Goal: Connect with others: Connect with others

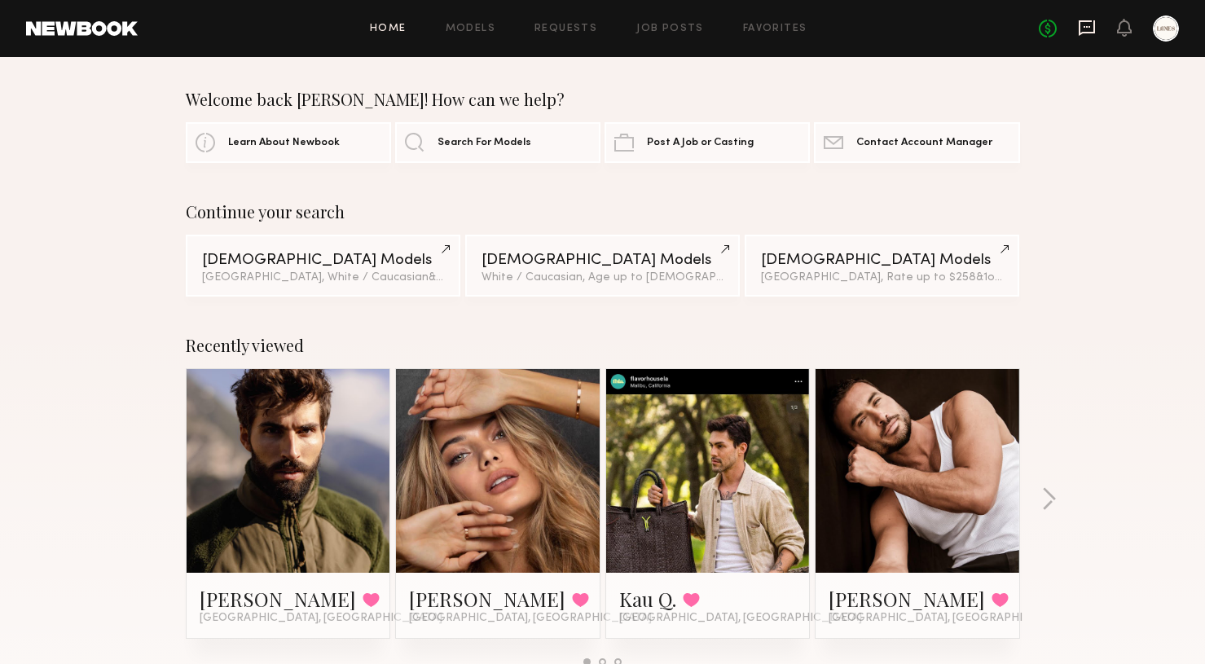
click at [1088, 27] on icon at bounding box center [1087, 27] width 7 height 2
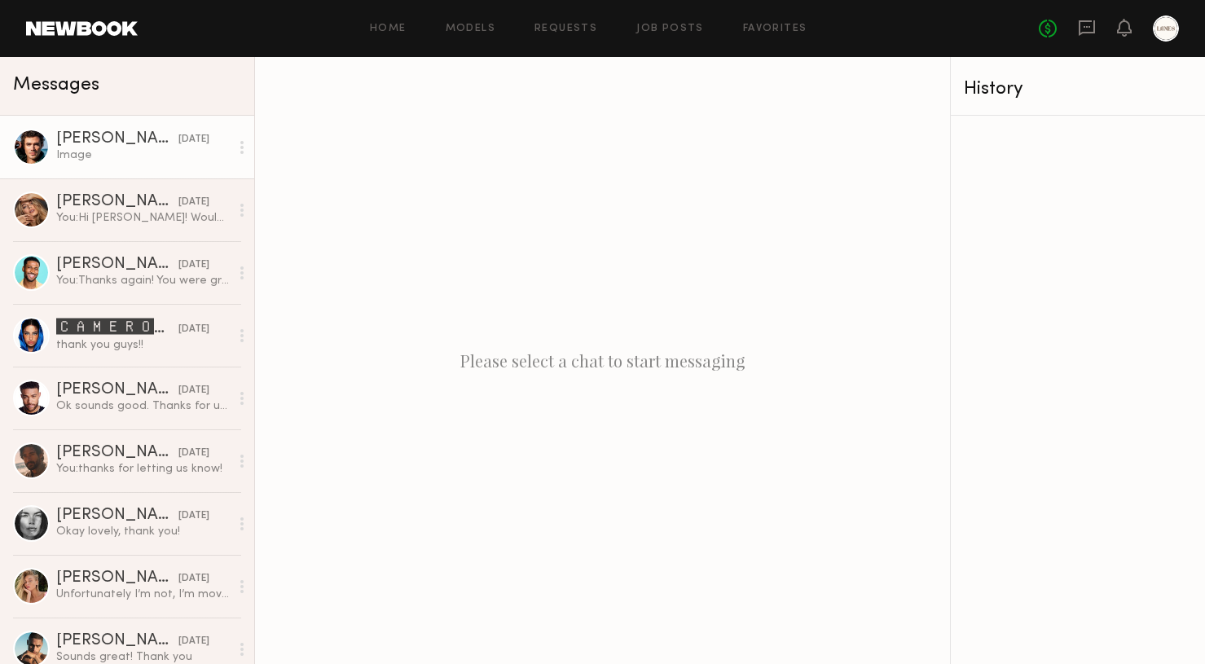
click at [112, 144] on div "[PERSON_NAME]" at bounding box center [117, 139] width 122 height 16
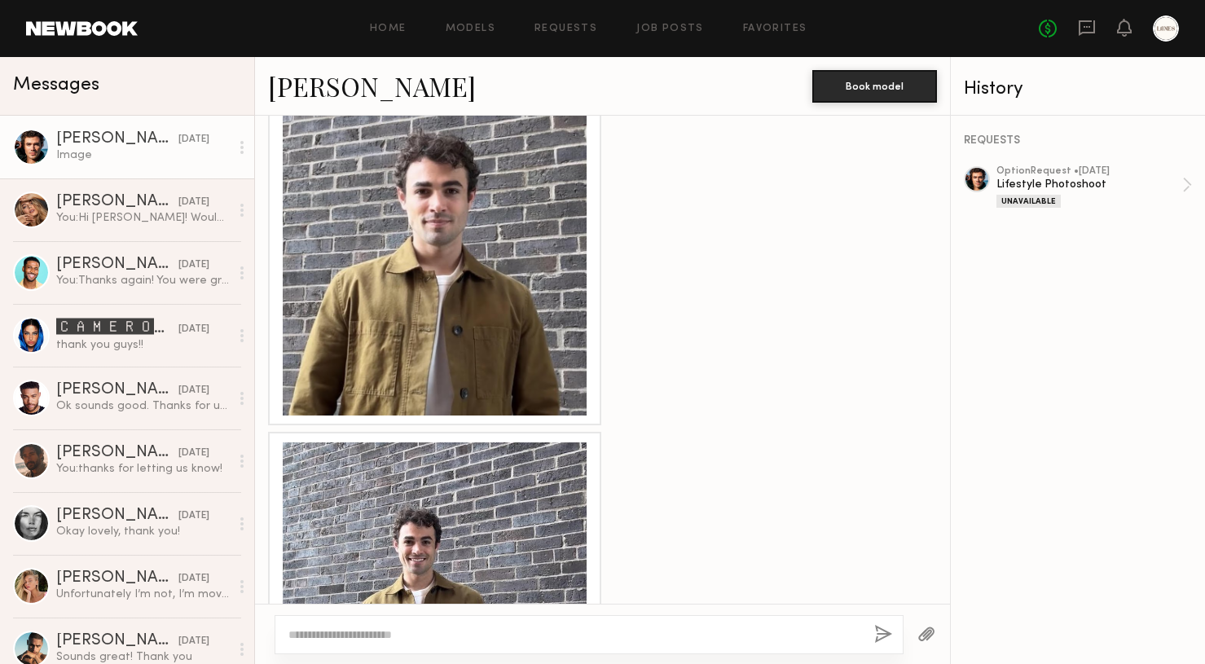
scroll to position [1928, 0]
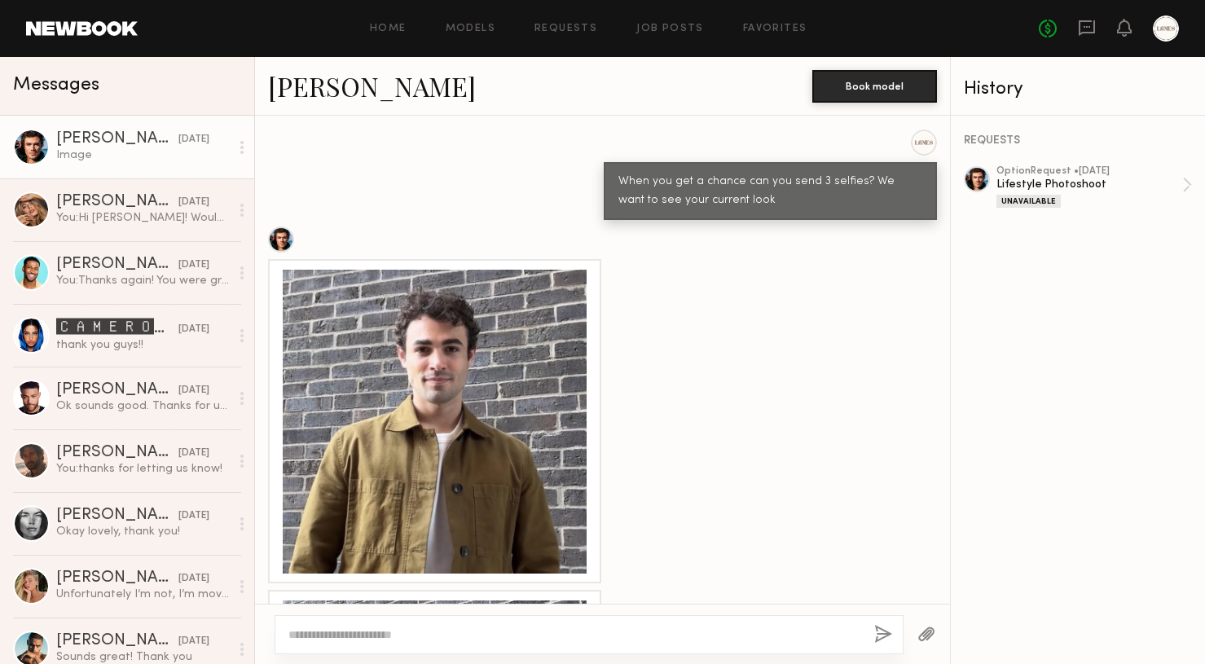
click at [531, 423] on div at bounding box center [435, 422] width 304 height 304
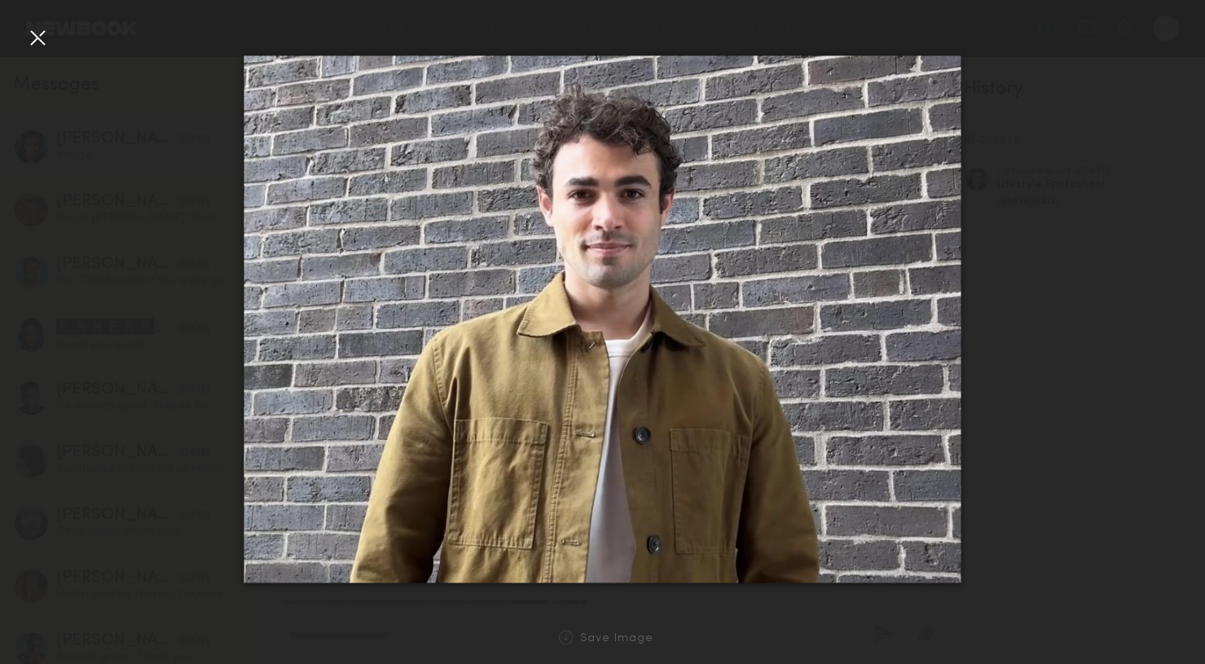
click at [39, 41] on div at bounding box center [37, 37] width 26 height 26
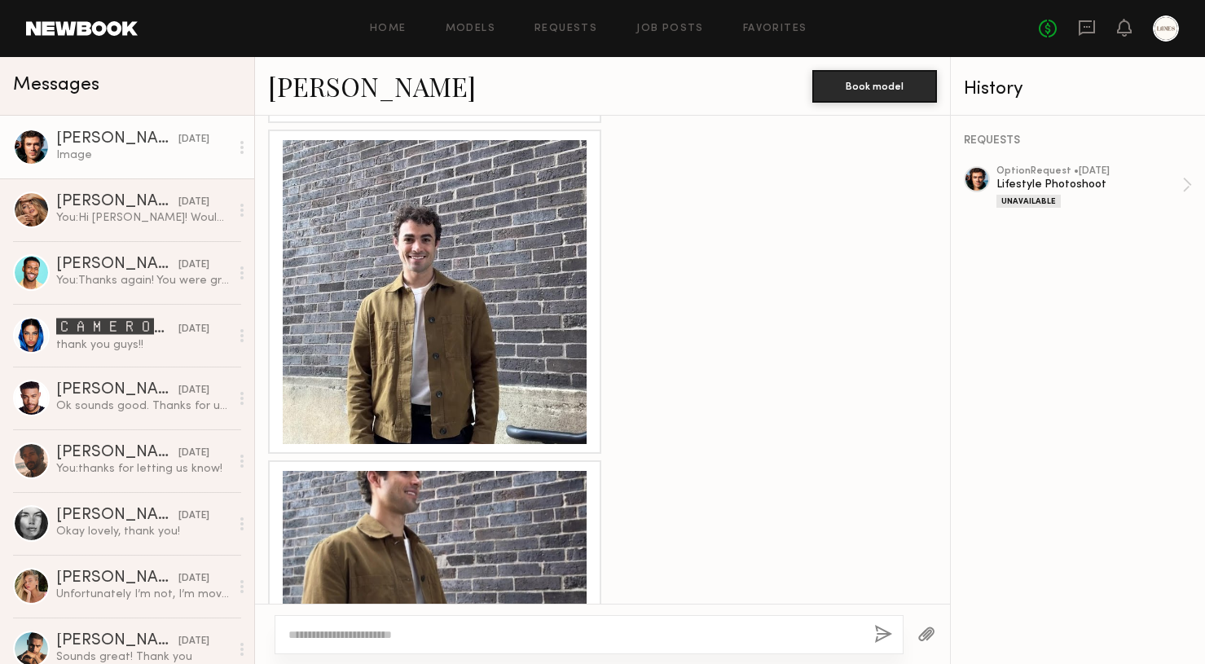
scroll to position [2508, 0]
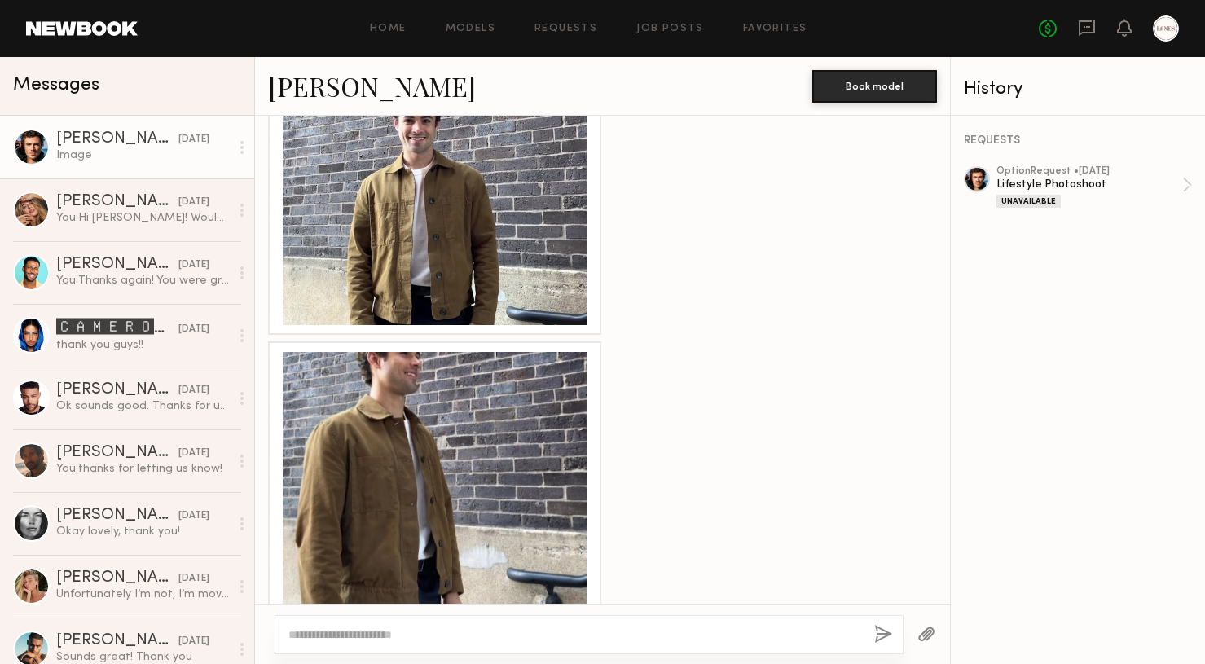
click at [459, 235] on div at bounding box center [435, 173] width 304 height 304
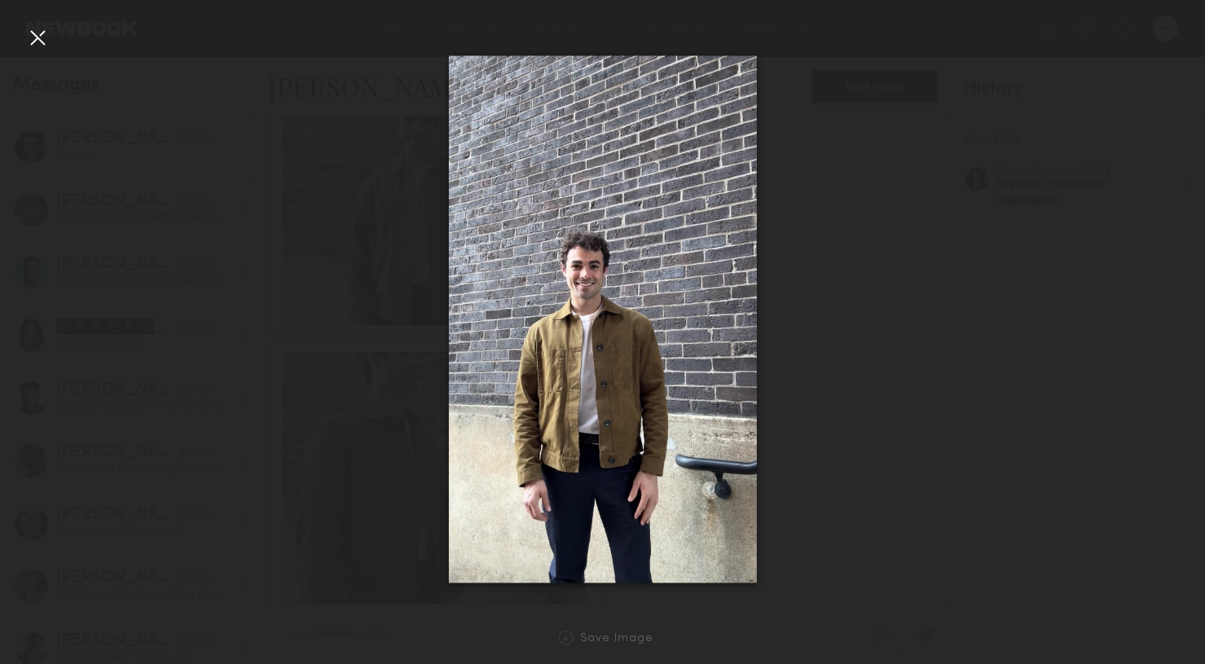
click at [34, 35] on div at bounding box center [37, 37] width 26 height 26
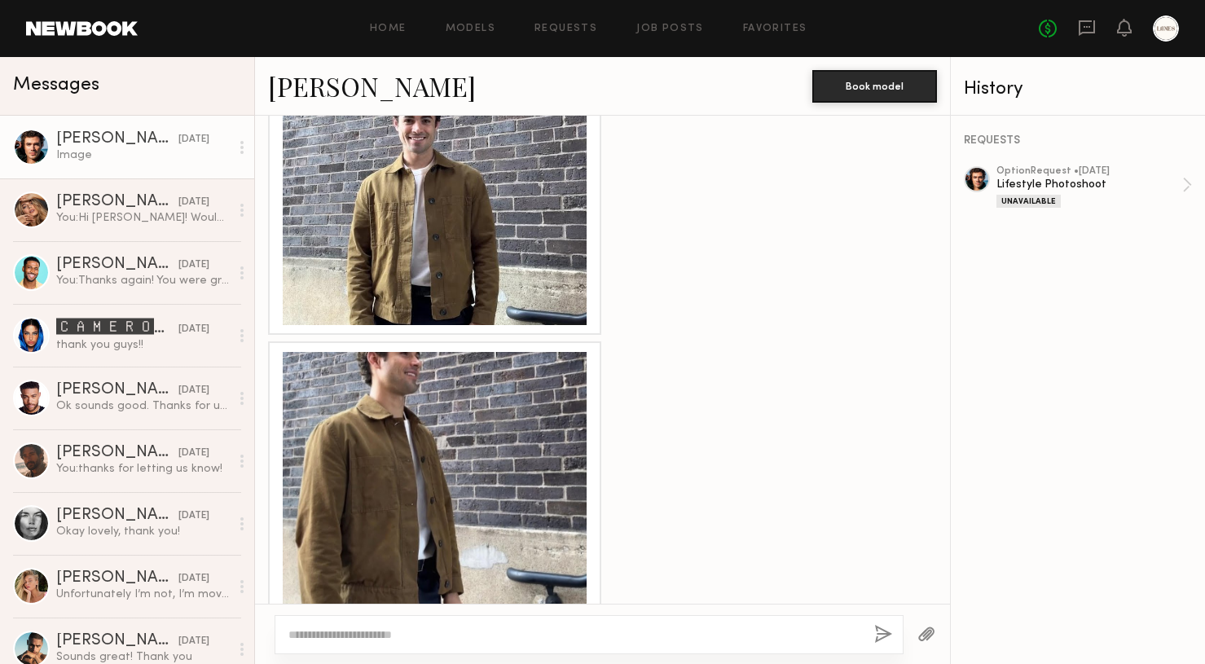
click at [439, 418] on div at bounding box center [435, 504] width 304 height 304
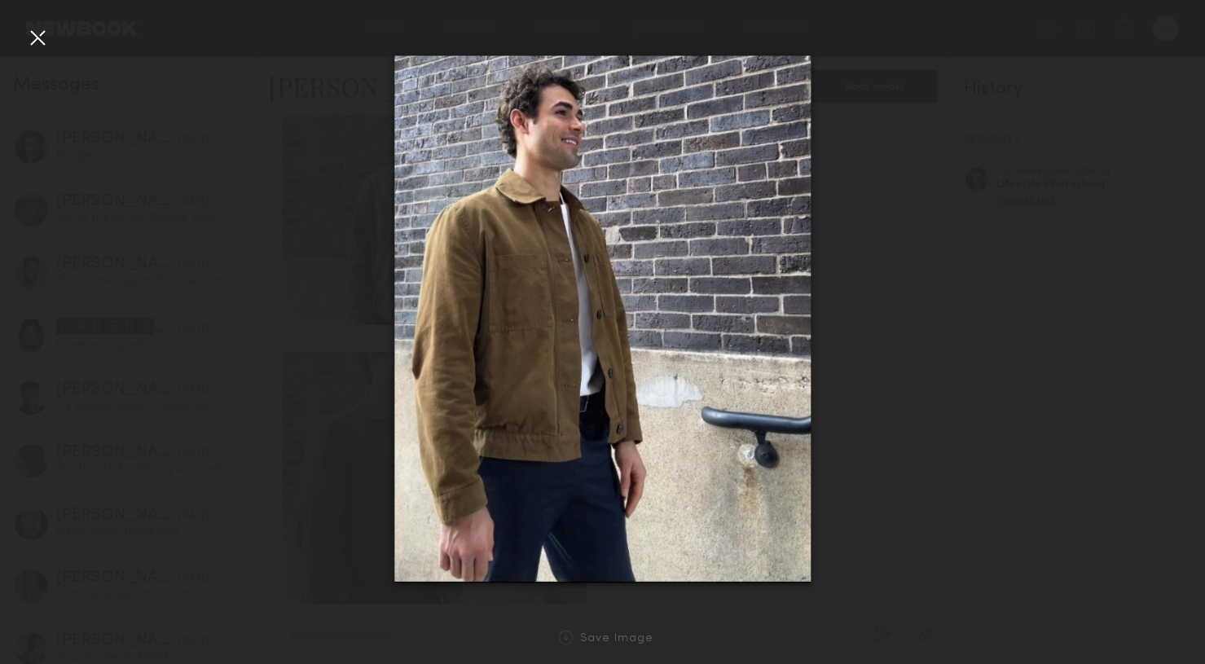
click at [37, 38] on div at bounding box center [37, 37] width 26 height 26
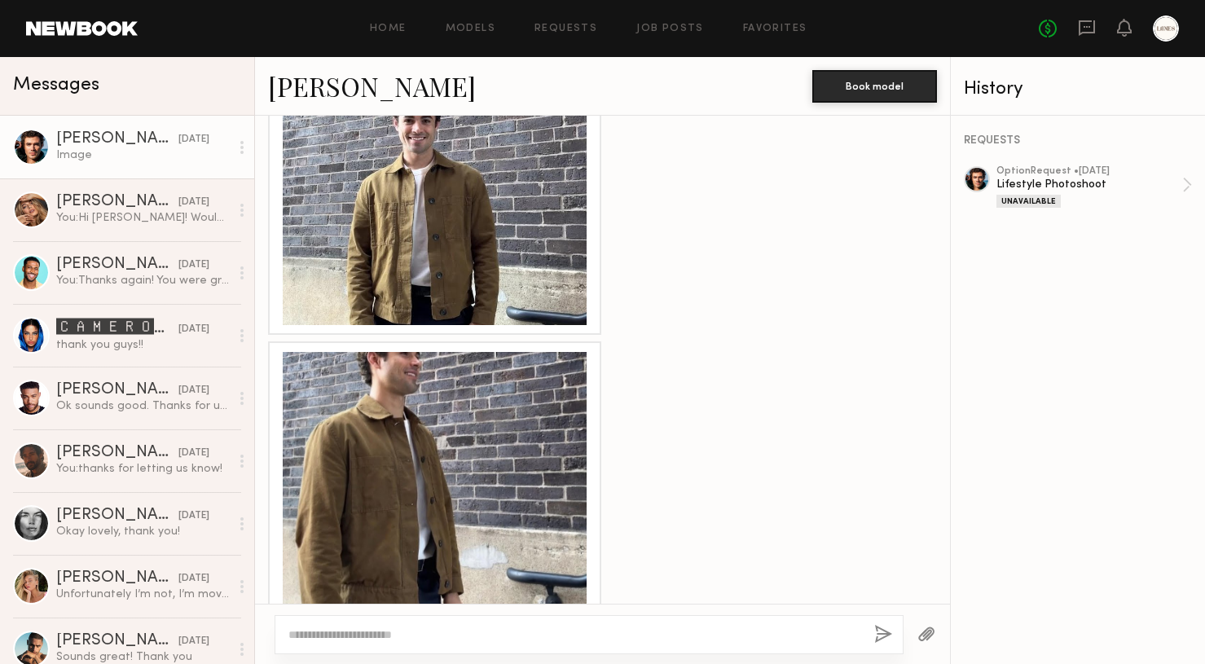
click at [84, 31] on link at bounding box center [82, 28] width 112 height 15
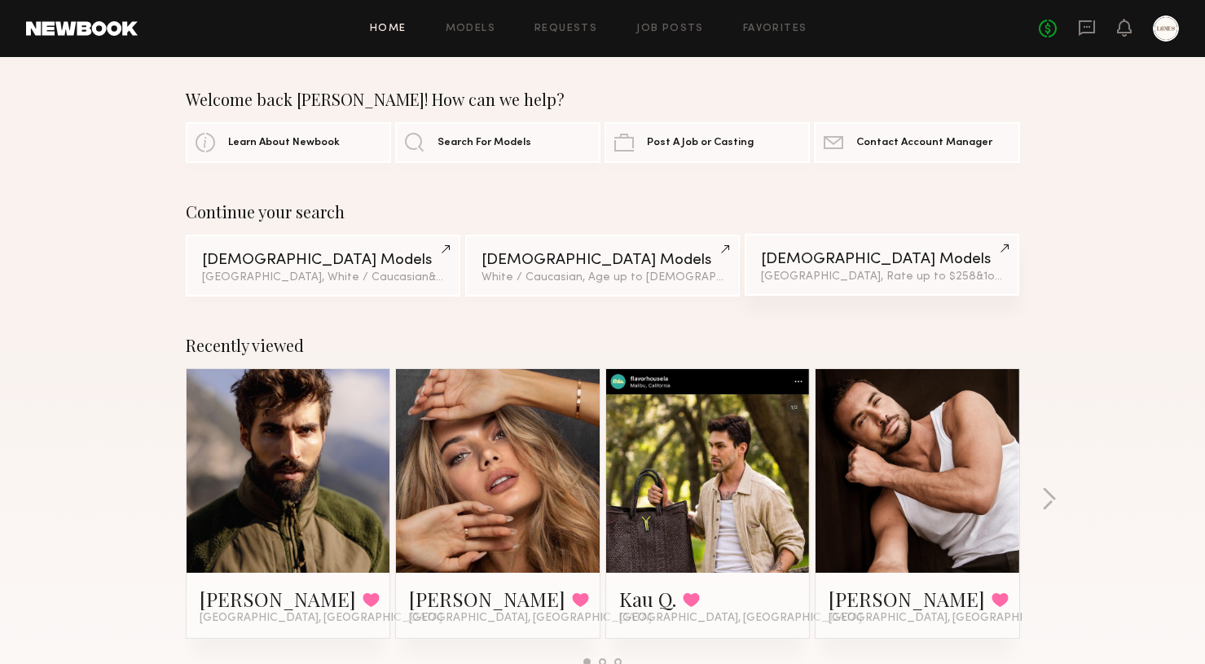
click at [825, 267] on link "[DEMOGRAPHIC_DATA] Models [GEOGRAPHIC_DATA], Rate up to $258 & 1 other filter +…" at bounding box center [882, 265] width 275 height 62
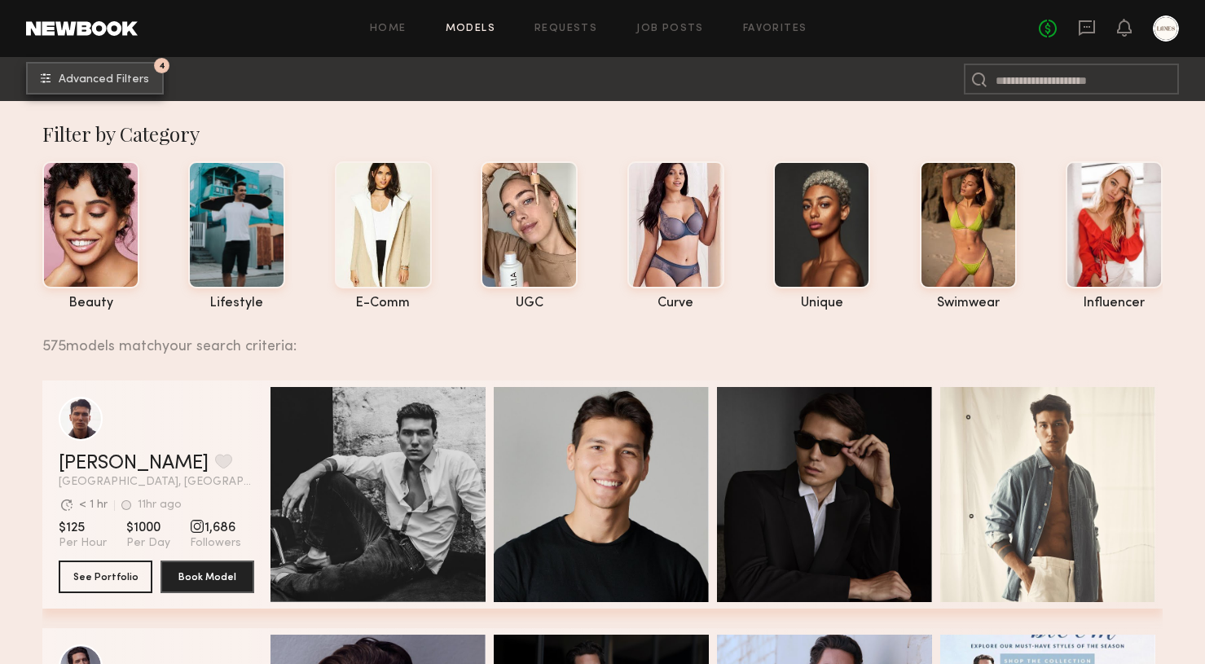
click at [124, 90] on button "4 Advanced Filters" at bounding box center [95, 78] width 138 height 33
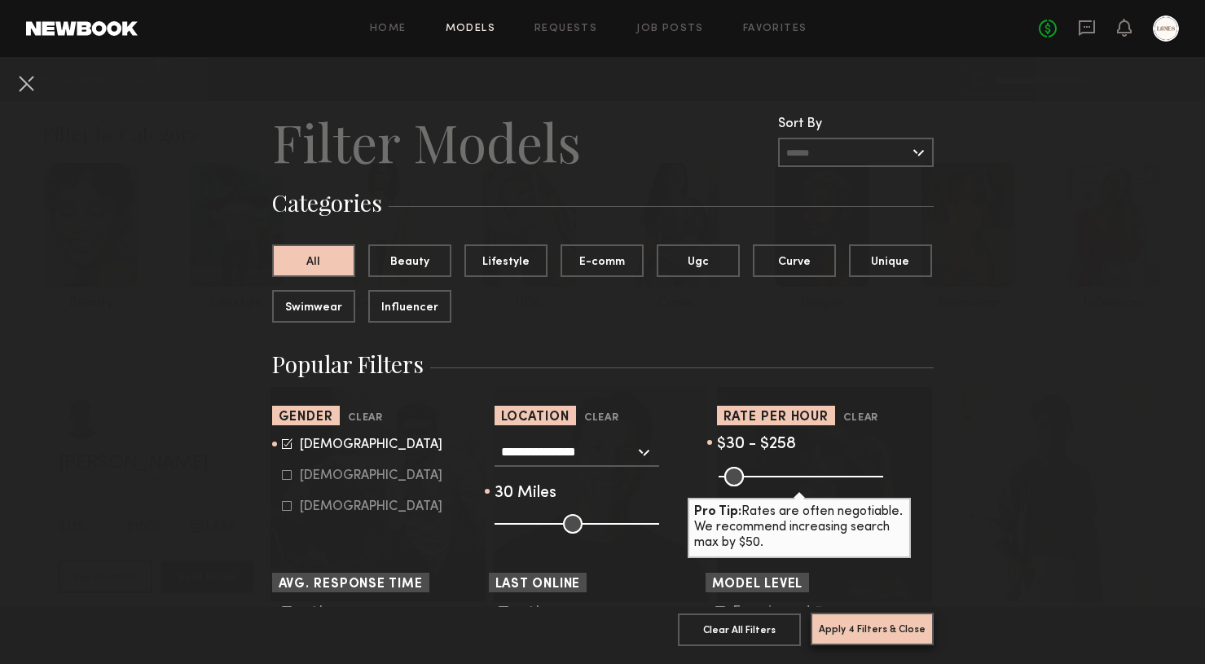
click at [857, 627] on button "Apply 4 Filters & Close" at bounding box center [872, 629] width 123 height 33
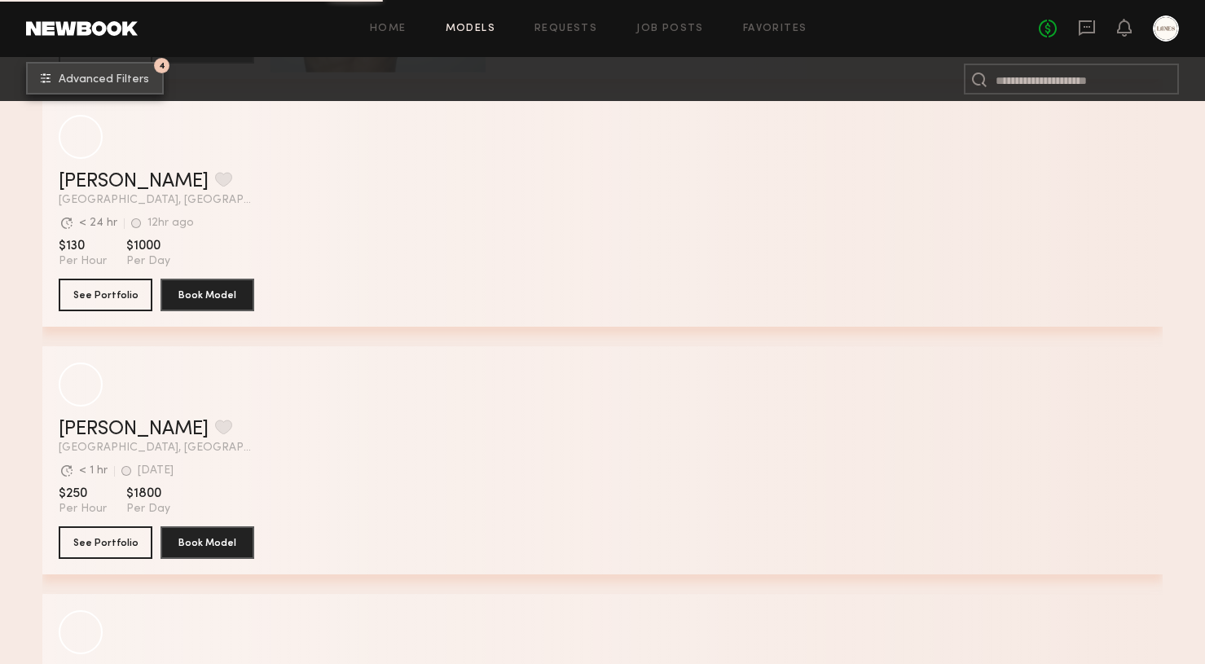
scroll to position [26507, 0]
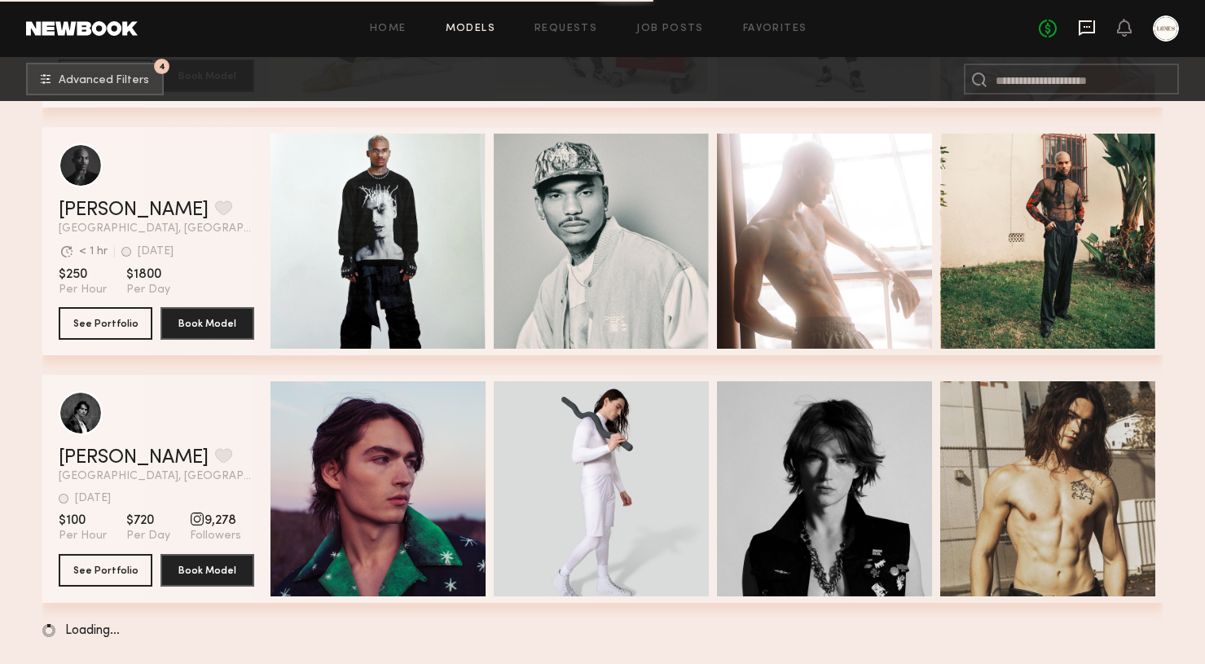
click at [1086, 28] on icon at bounding box center [1087, 28] width 18 height 18
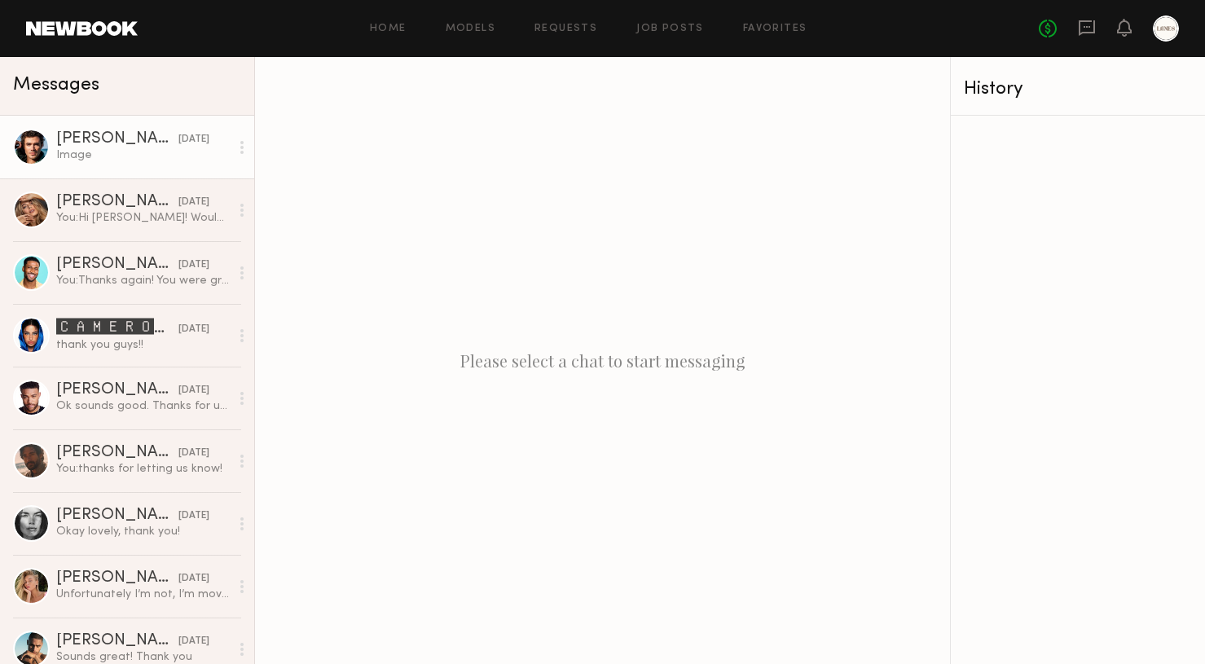
click at [156, 130] on link "[PERSON_NAME] [DATE] Image" at bounding box center [127, 147] width 254 height 63
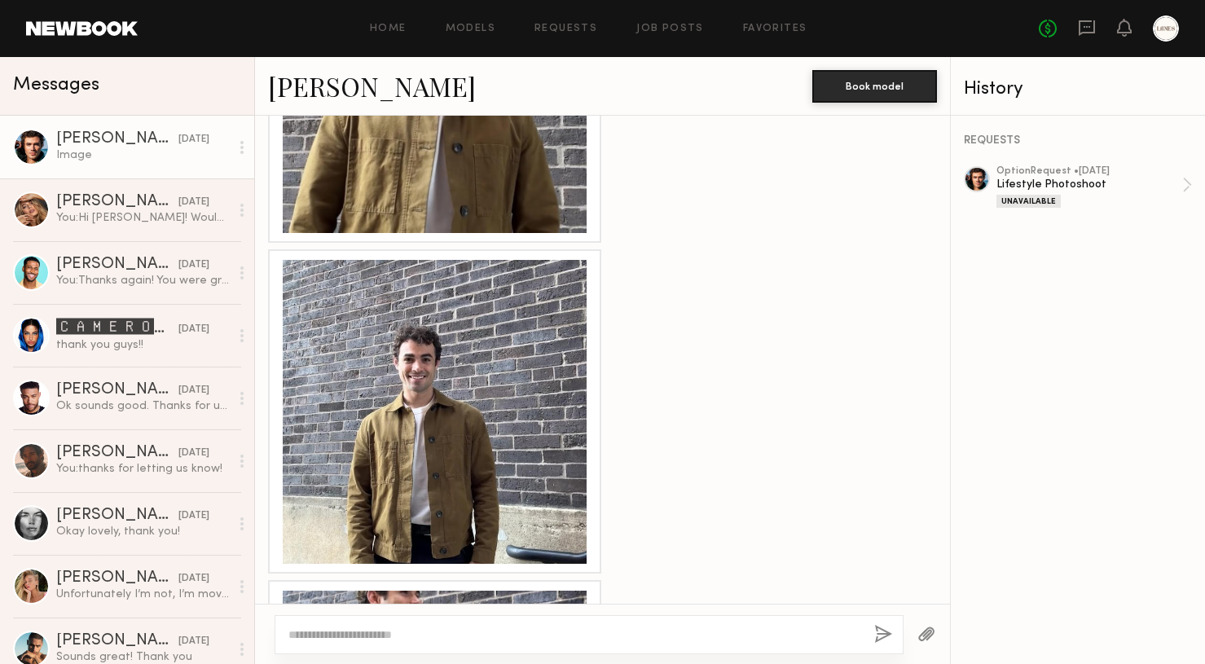
scroll to position [2043, 0]
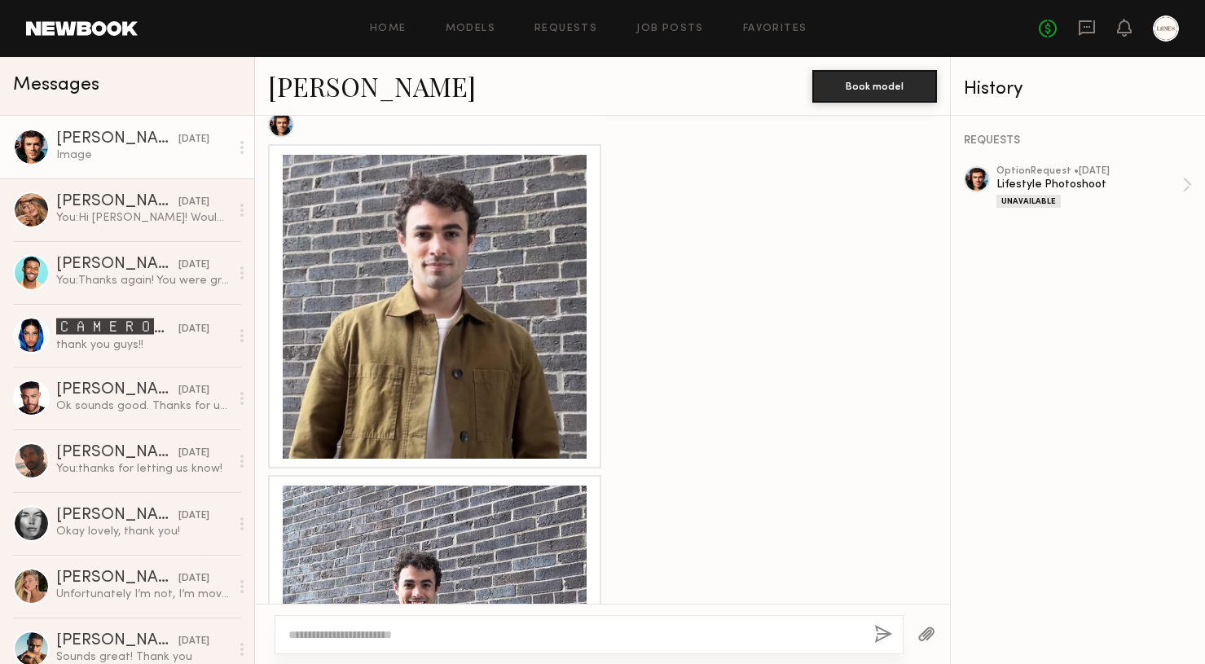
click at [494, 356] on div at bounding box center [435, 307] width 304 height 304
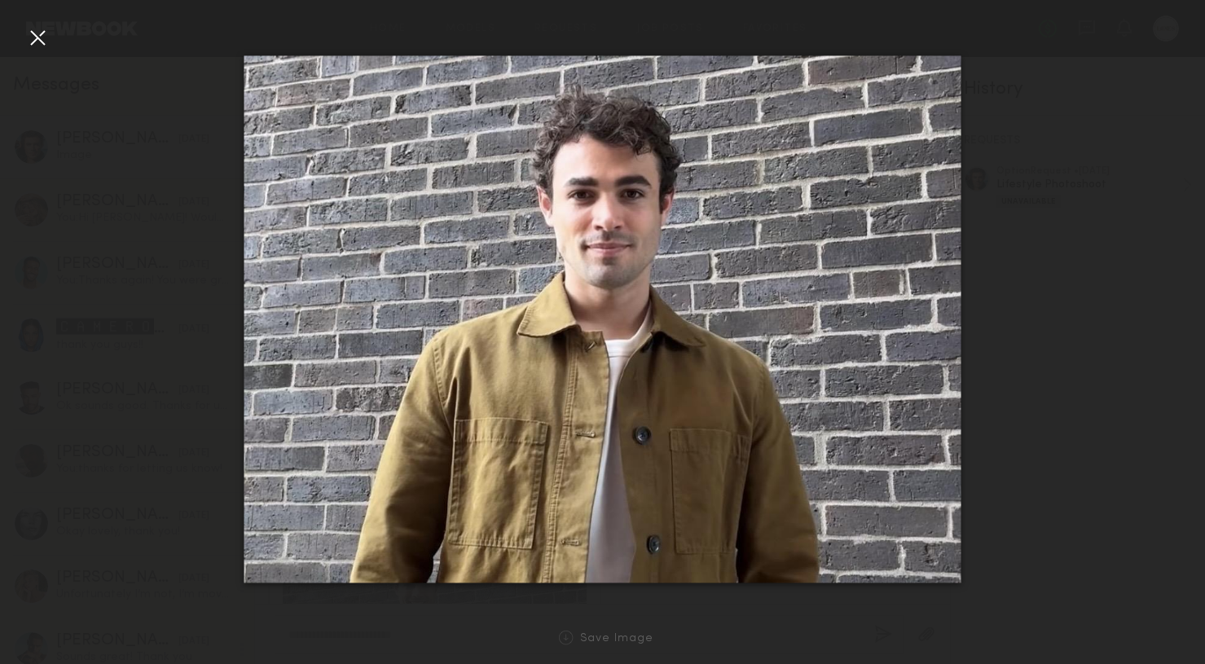
click at [42, 51] on div at bounding box center [602, 319] width 1205 height 586
click at [36, 41] on div at bounding box center [37, 37] width 26 height 26
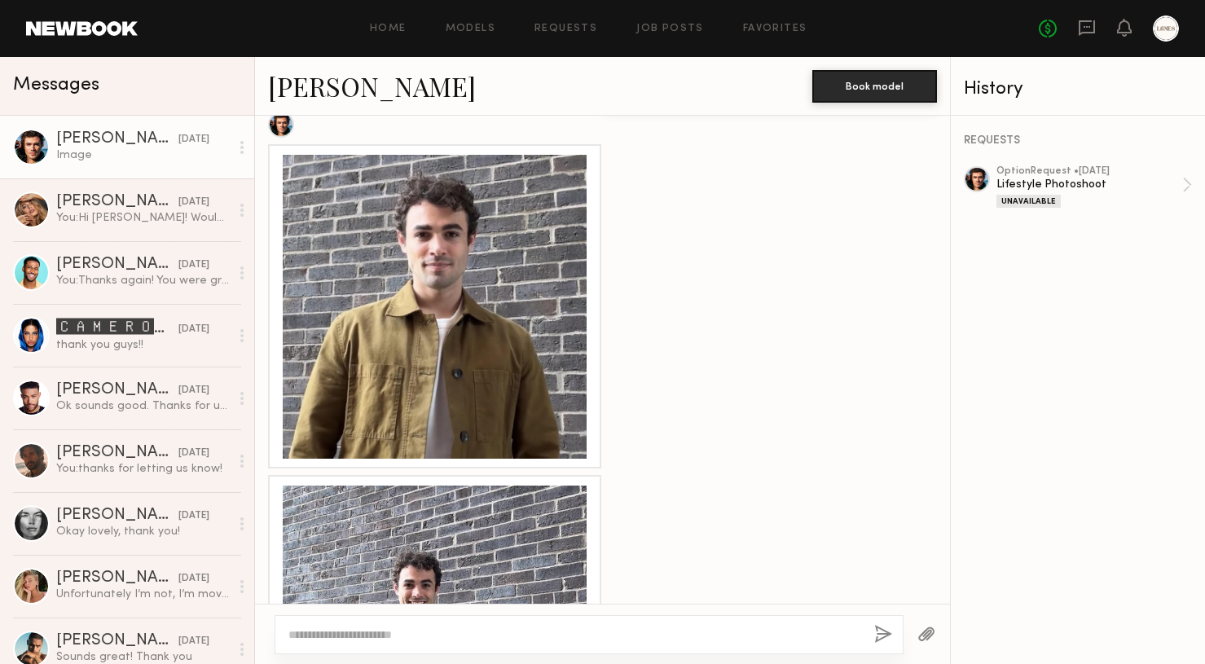
click at [28, 143] on div at bounding box center [31, 147] width 37 height 37
click at [280, 122] on div at bounding box center [281, 125] width 26 height 26
